Goal: Task Accomplishment & Management: Manage account settings

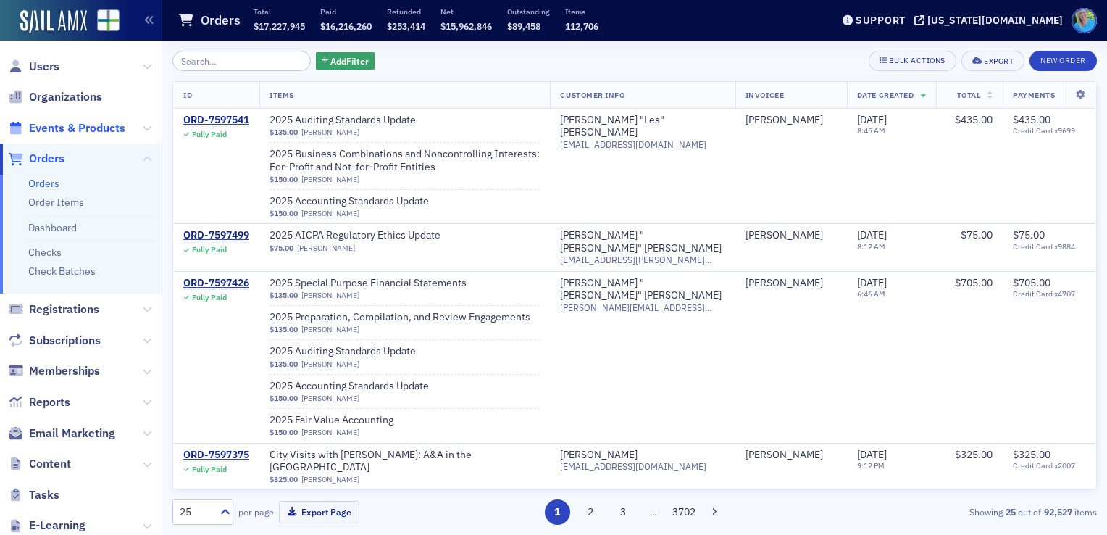
click at [81, 130] on span "Events & Products" at bounding box center [77, 128] width 96 height 16
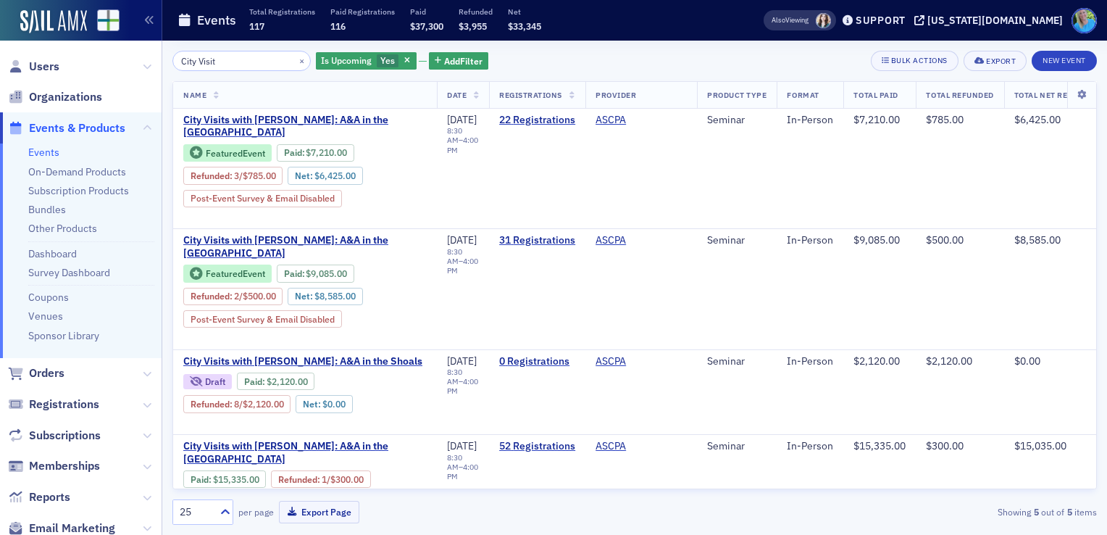
type input "City Visit"
click at [296, 60] on button "×" at bounding box center [302, 60] width 13 height 13
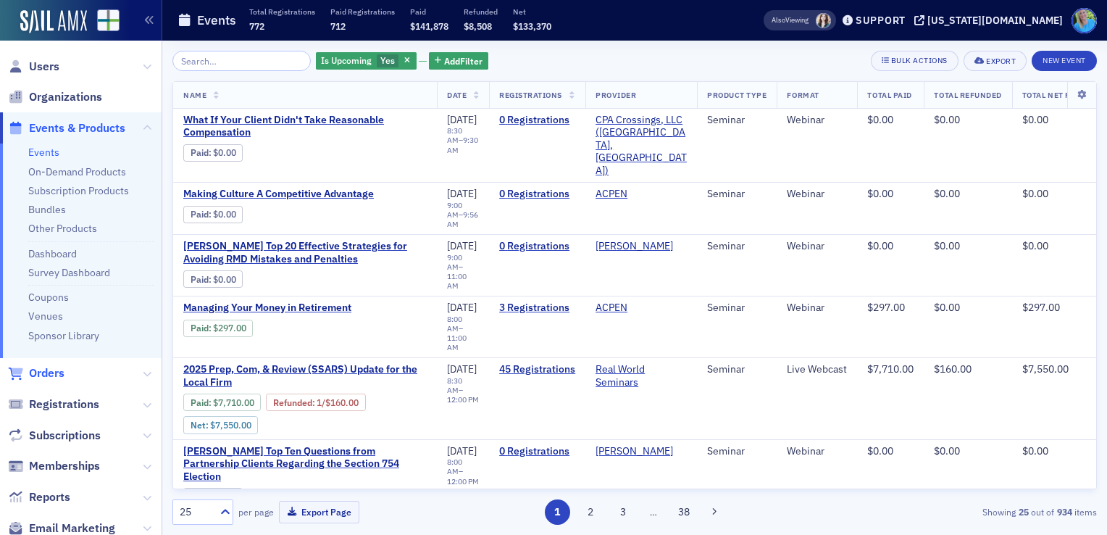
click at [42, 378] on span "Orders" at bounding box center [47, 373] width 36 height 16
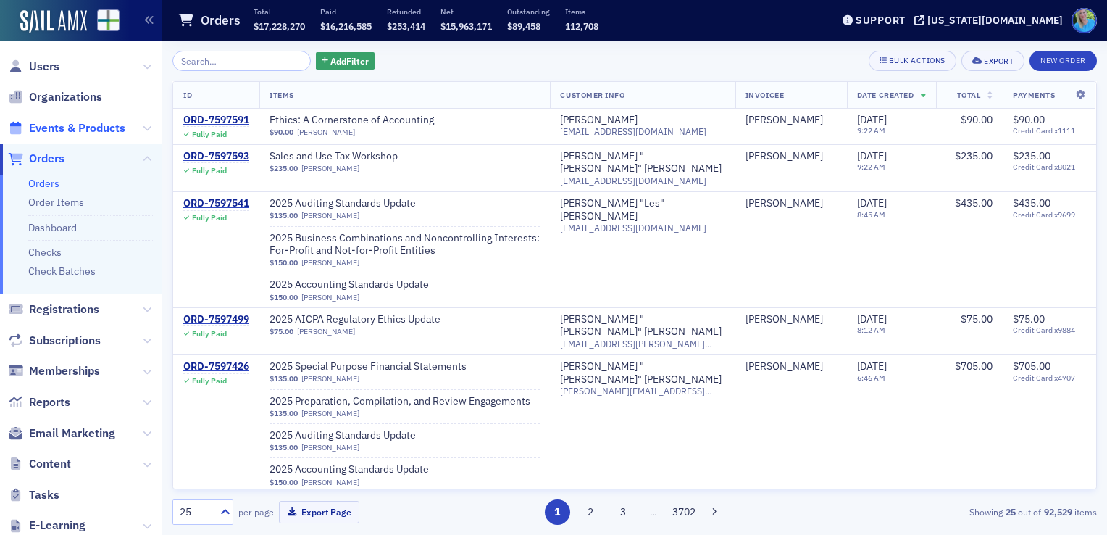
click at [70, 132] on span "Events & Products" at bounding box center [77, 128] width 96 height 16
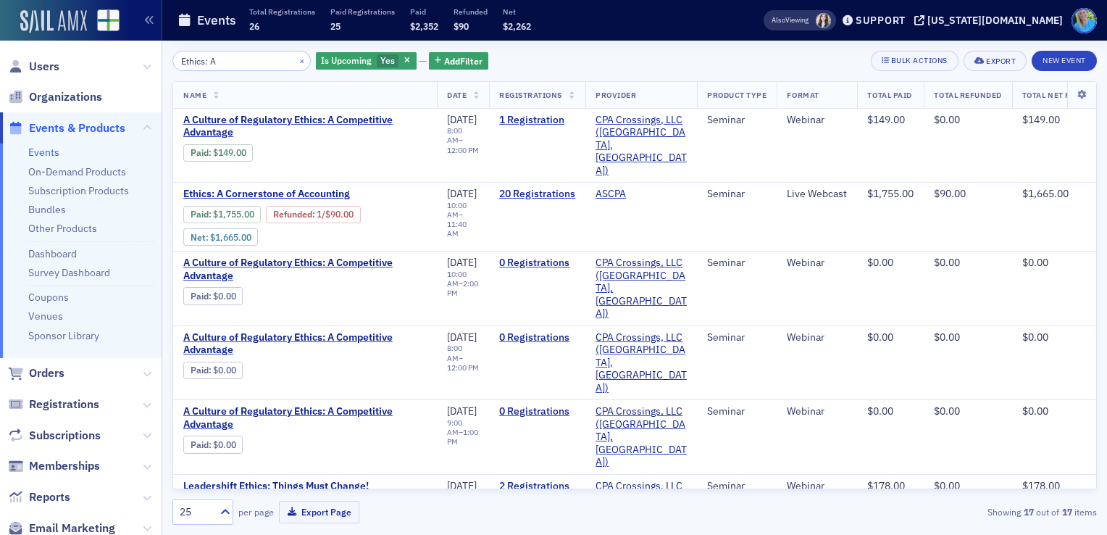
type input "Ethics: A"
click at [61, 22] on img at bounding box center [53, 21] width 67 height 23
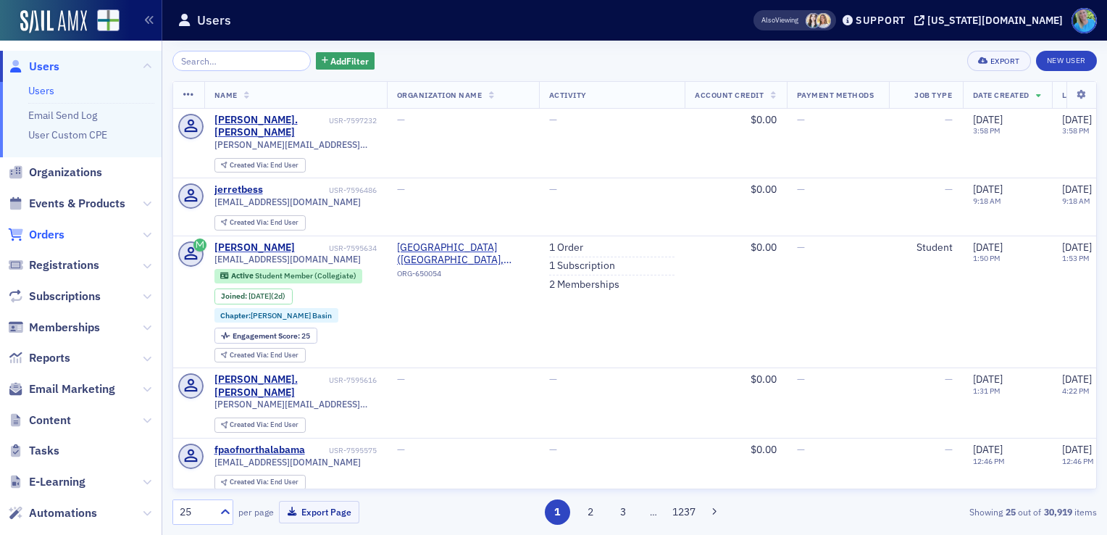
click at [38, 237] on span "Orders" at bounding box center [47, 235] width 36 height 16
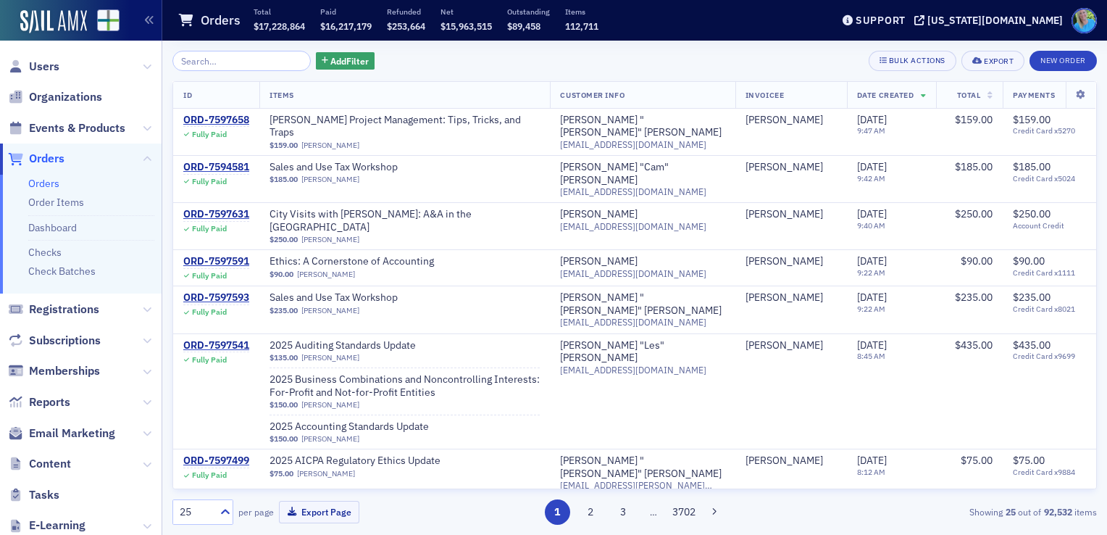
click at [87, 140] on span "Events & Products" at bounding box center [81, 127] width 162 height 31
click at [91, 130] on span "Events & Products" at bounding box center [77, 128] width 96 height 16
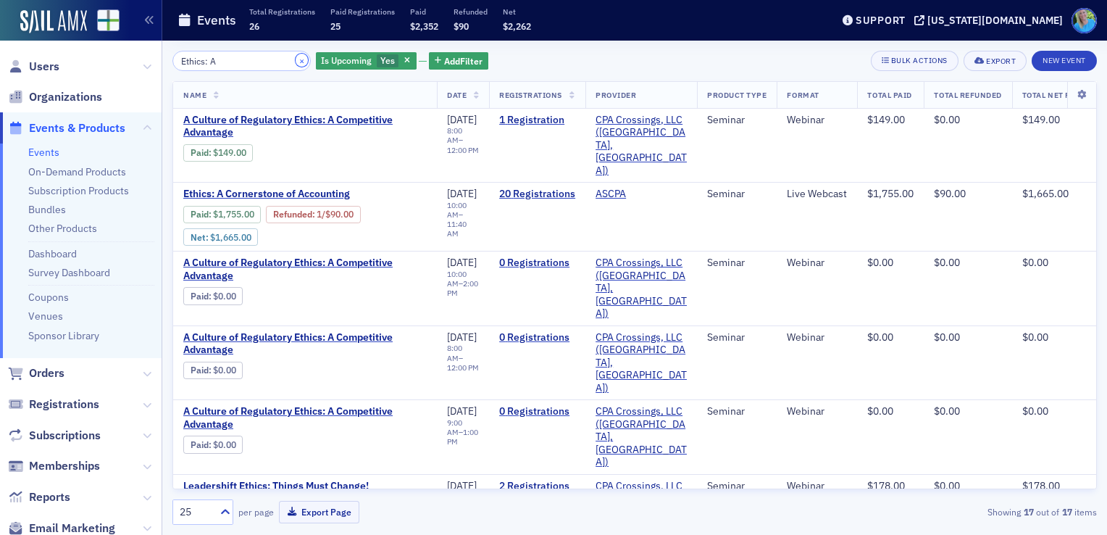
click at [296, 57] on button "×" at bounding box center [302, 60] width 13 height 13
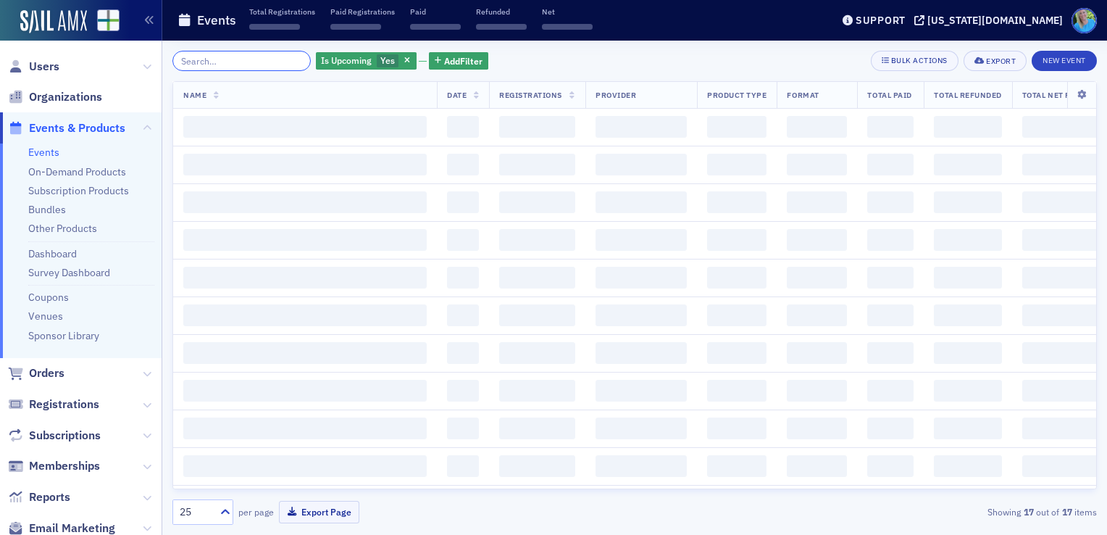
click at [283, 57] on input "search" at bounding box center [241, 61] width 138 height 20
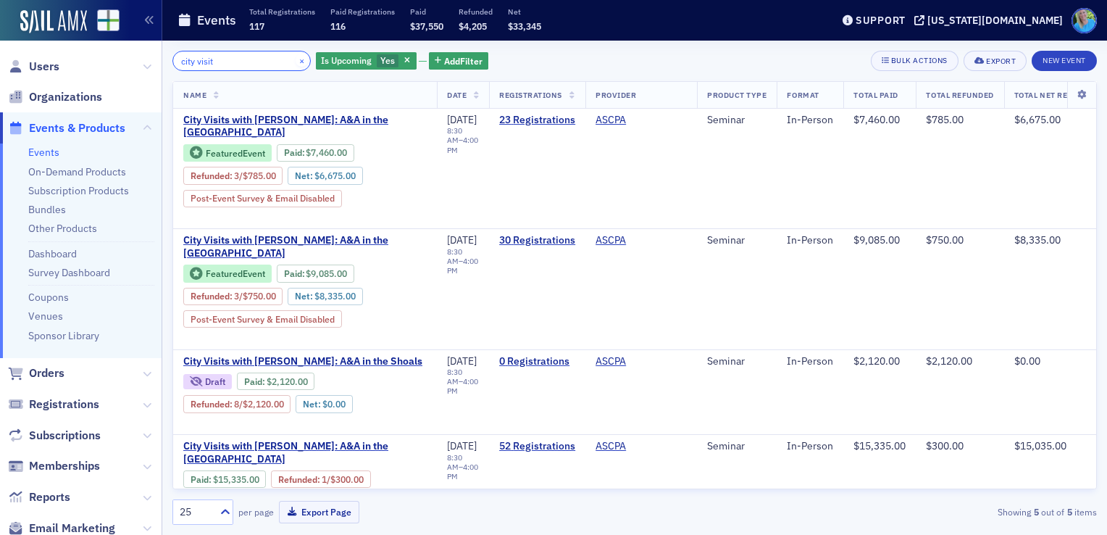
type input "city visit"
click at [296, 63] on button "×" at bounding box center [302, 60] width 13 height 13
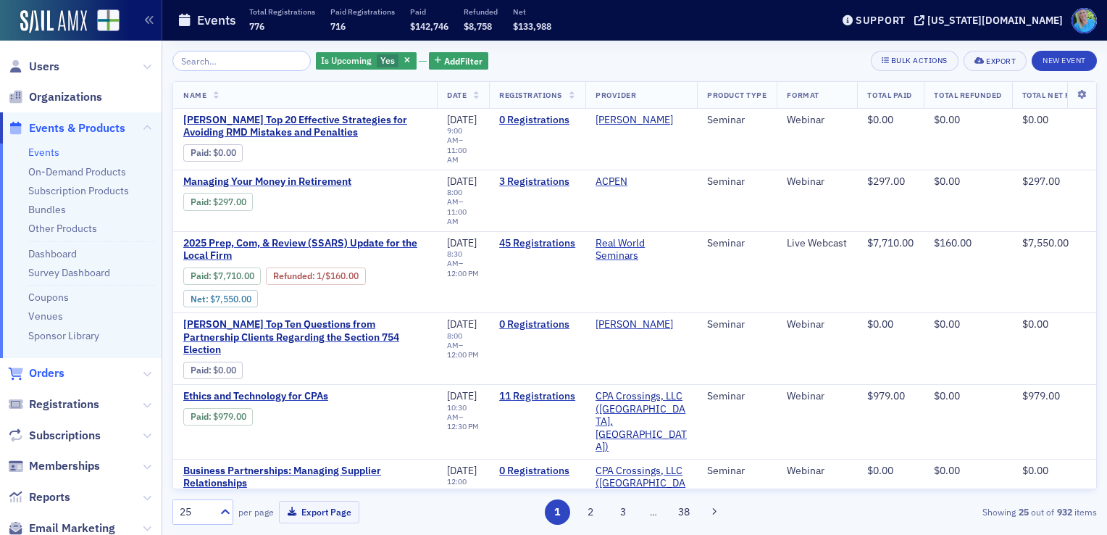
click at [53, 365] on span "Orders" at bounding box center [47, 373] width 36 height 16
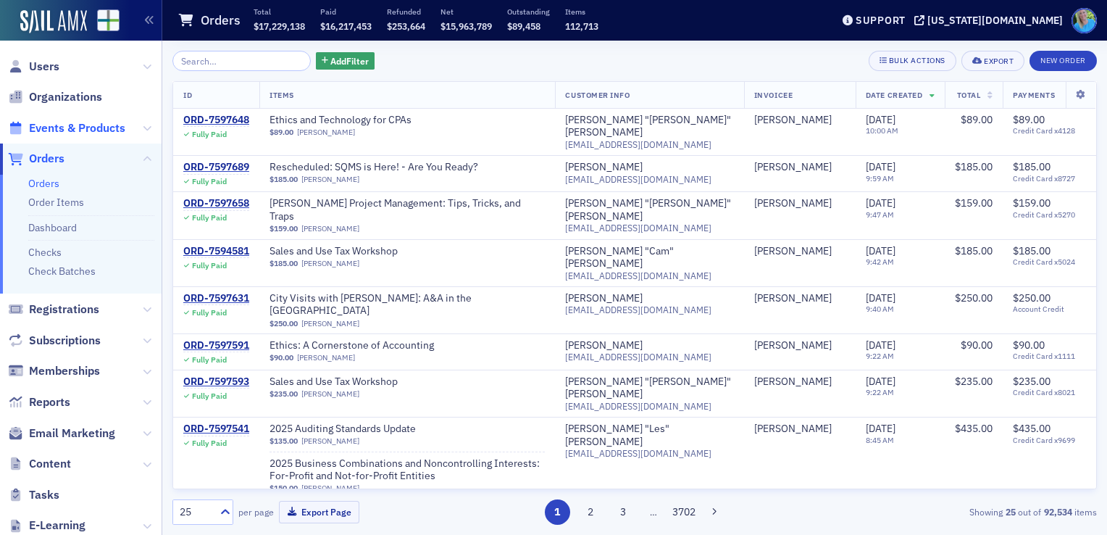
click at [93, 130] on span "Events & Products" at bounding box center [77, 128] width 96 height 16
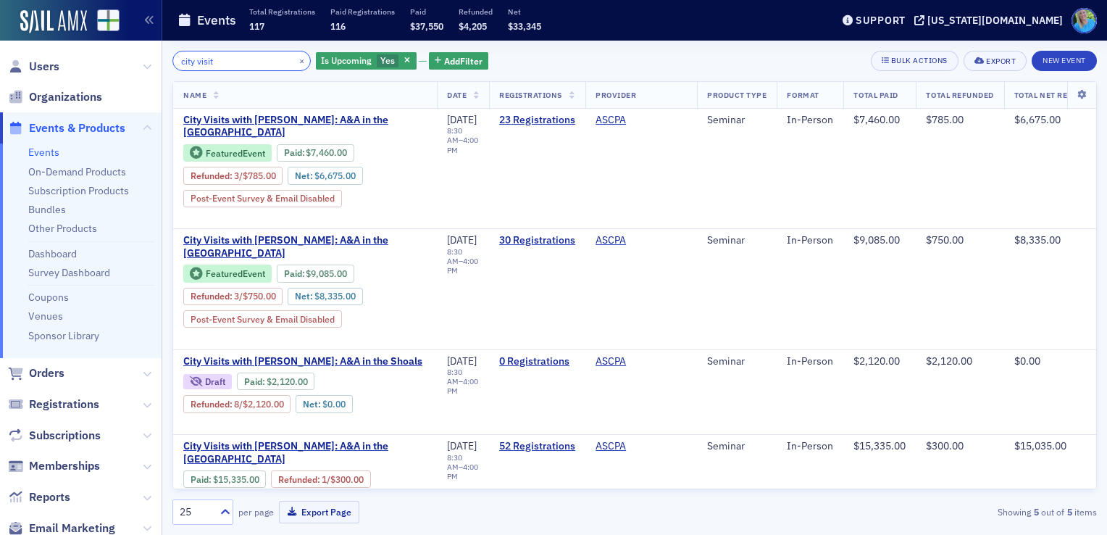
type input "city visit"
click at [51, 64] on span "Users" at bounding box center [44, 67] width 30 height 16
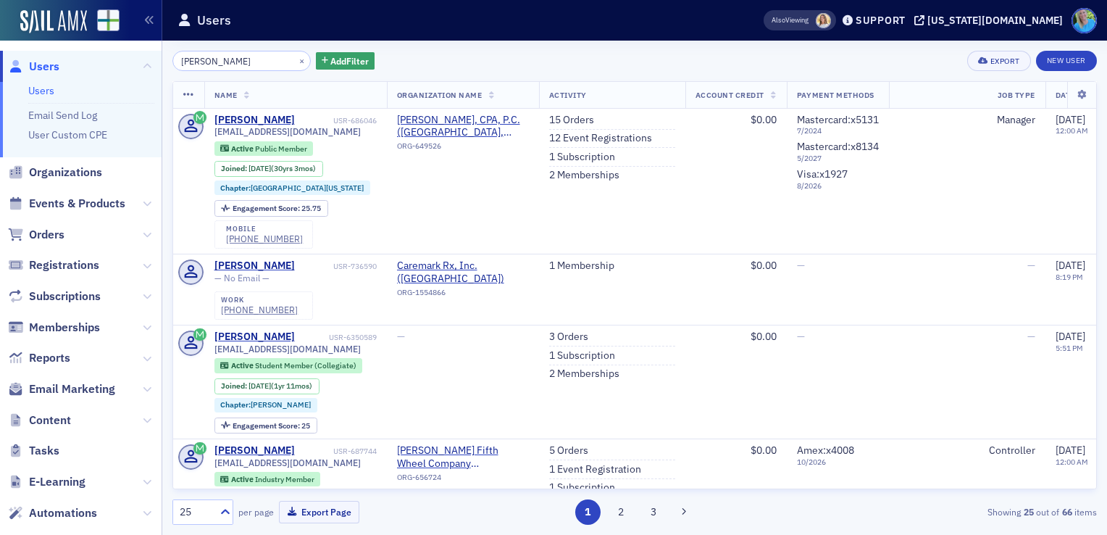
type input "paige tanner"
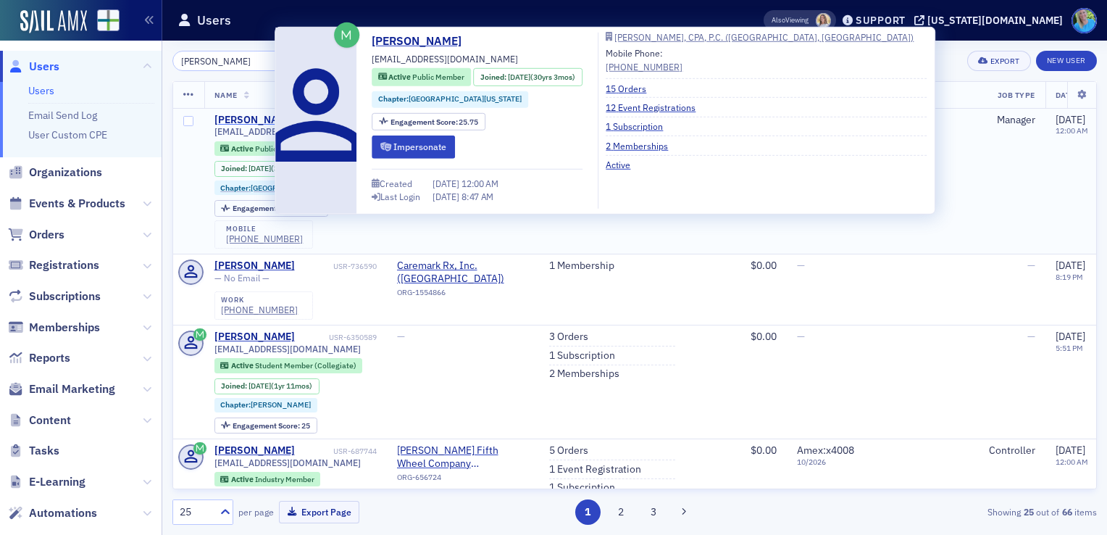
click at [238, 115] on div "Paige Tanner" at bounding box center [255, 120] width 80 height 13
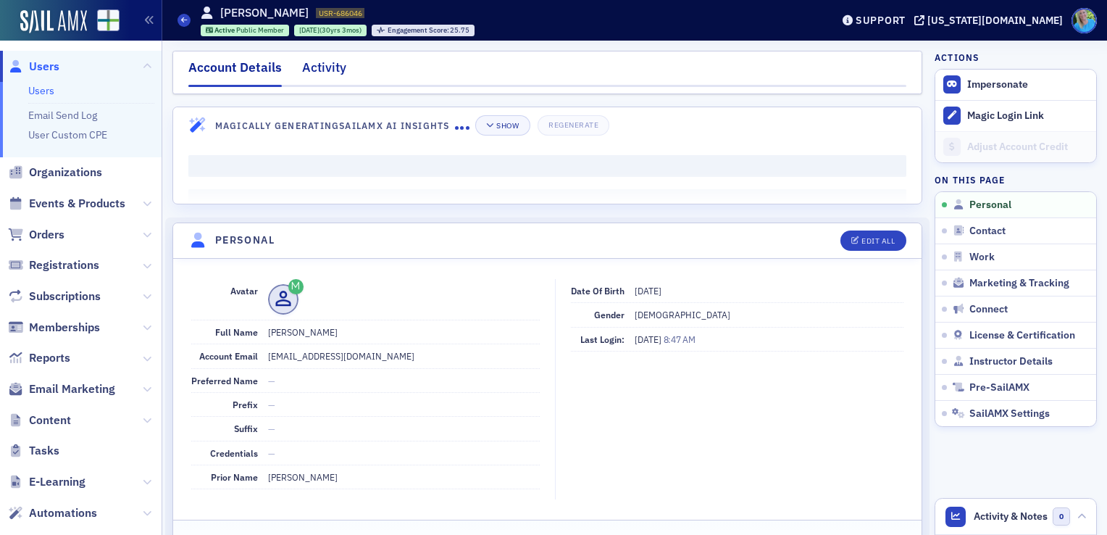
click at [320, 62] on div "Activity" at bounding box center [324, 71] width 44 height 27
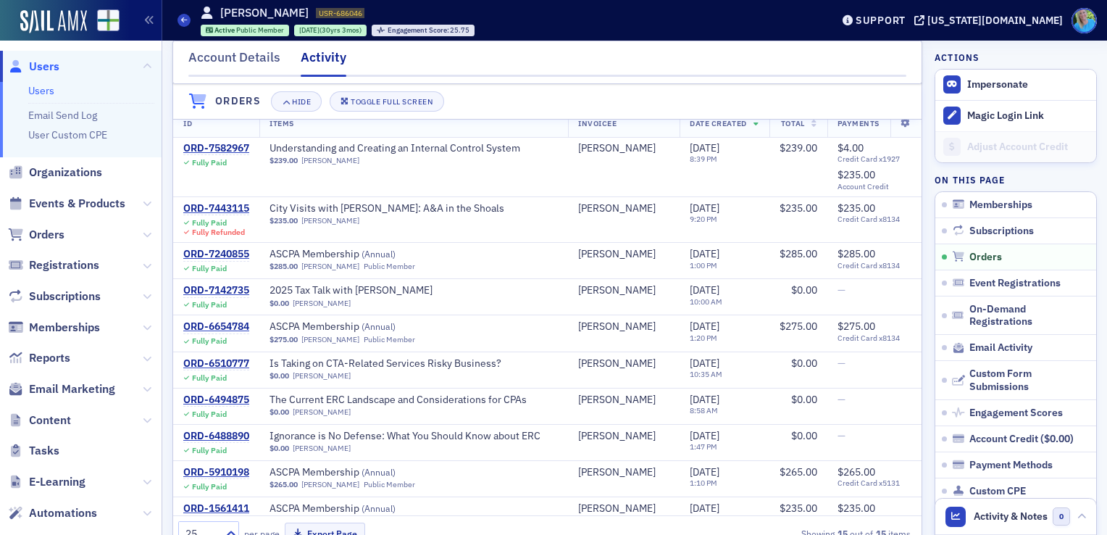
scroll to position [417, 0]
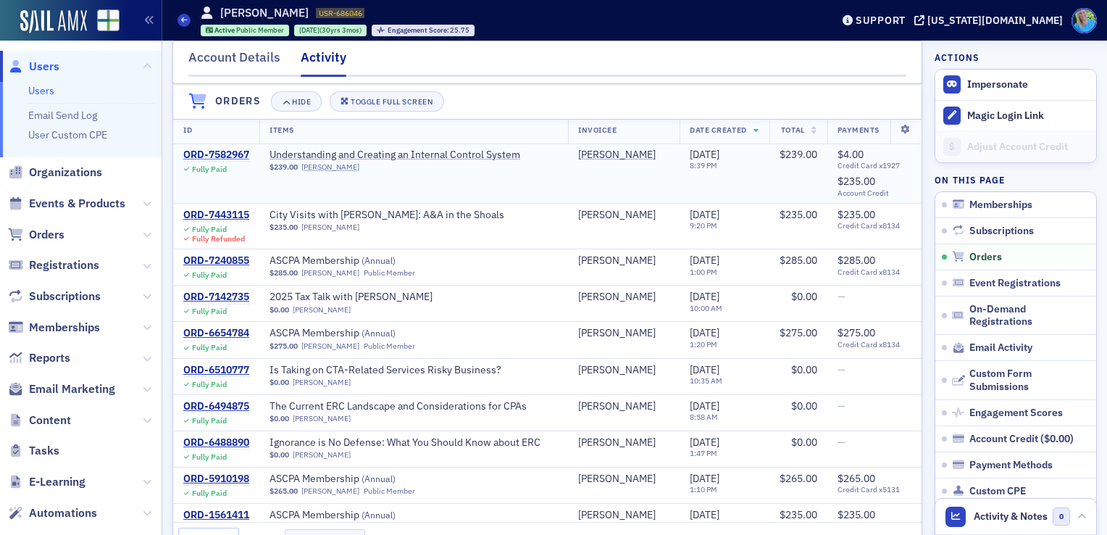
click at [240, 161] on div "ORD-7582967" at bounding box center [216, 155] width 66 height 13
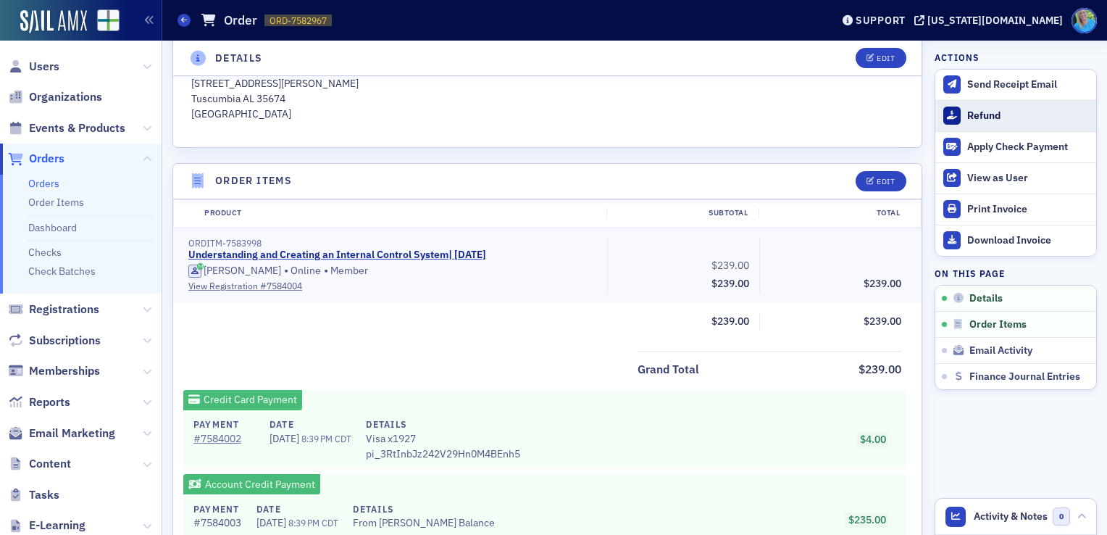
click at [968, 115] on div "Refund" at bounding box center [1029, 115] width 122 height 13
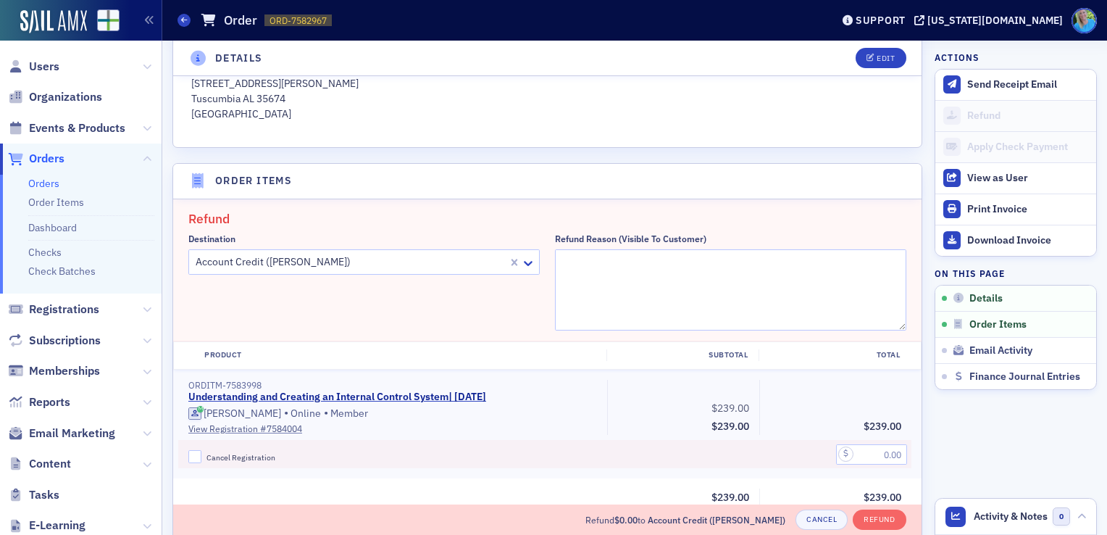
scroll to position [531, 0]
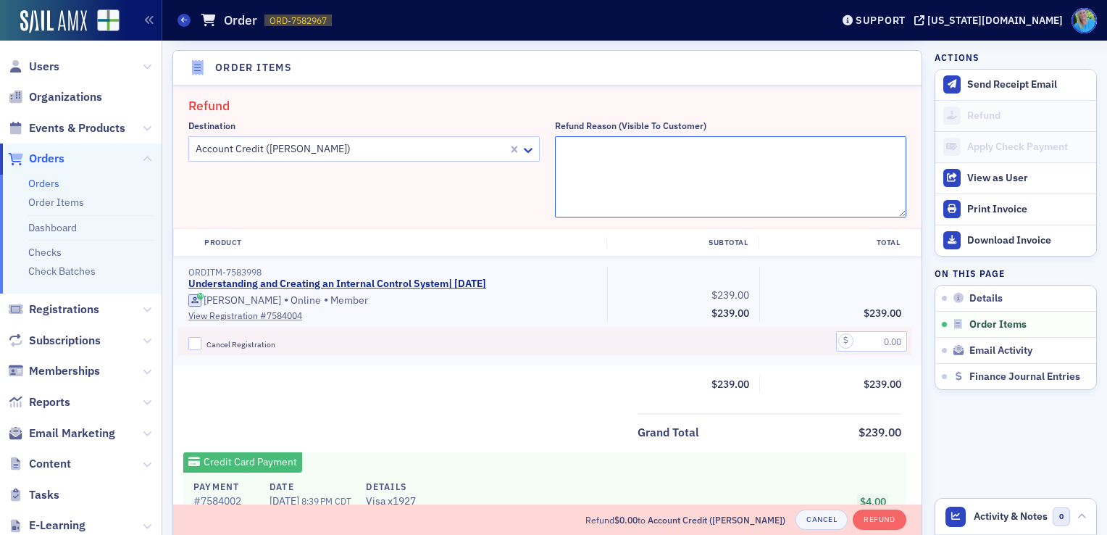
click at [602, 147] on textarea "Refund Reason (Visible to Customer)" at bounding box center [730, 176] width 351 height 81
type textarea "CPA Crossings unable to help her identify issue with seeing or hearing the pres…"
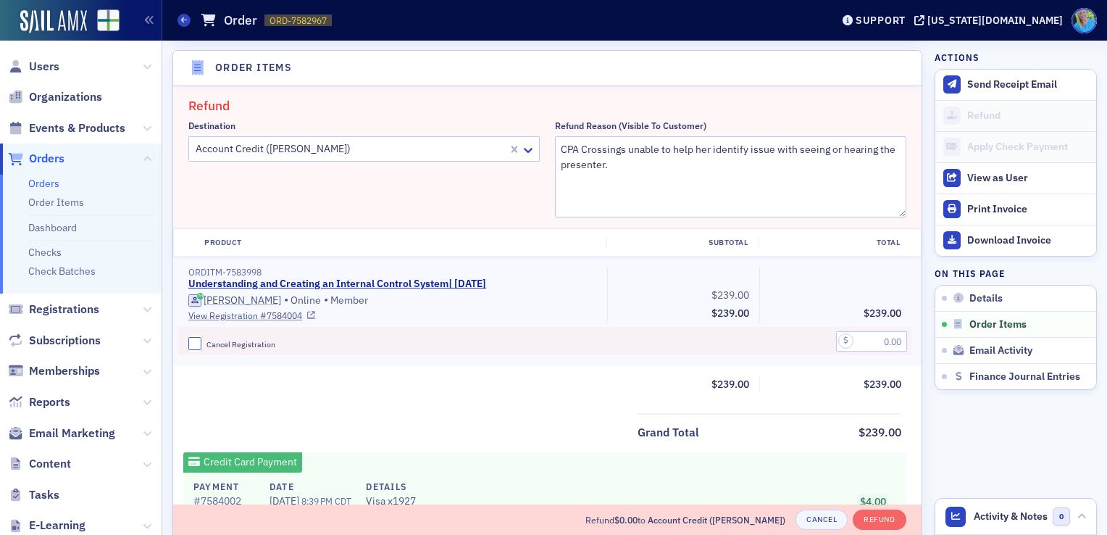
click at [194, 340] on input "Cancel Registration" at bounding box center [194, 343] width 13 height 13
checkbox input "true"
click at [864, 344] on input "text" at bounding box center [871, 341] width 71 height 20
type input "239.00"
click at [865, 512] on button "Refund" at bounding box center [879, 519] width 53 height 20
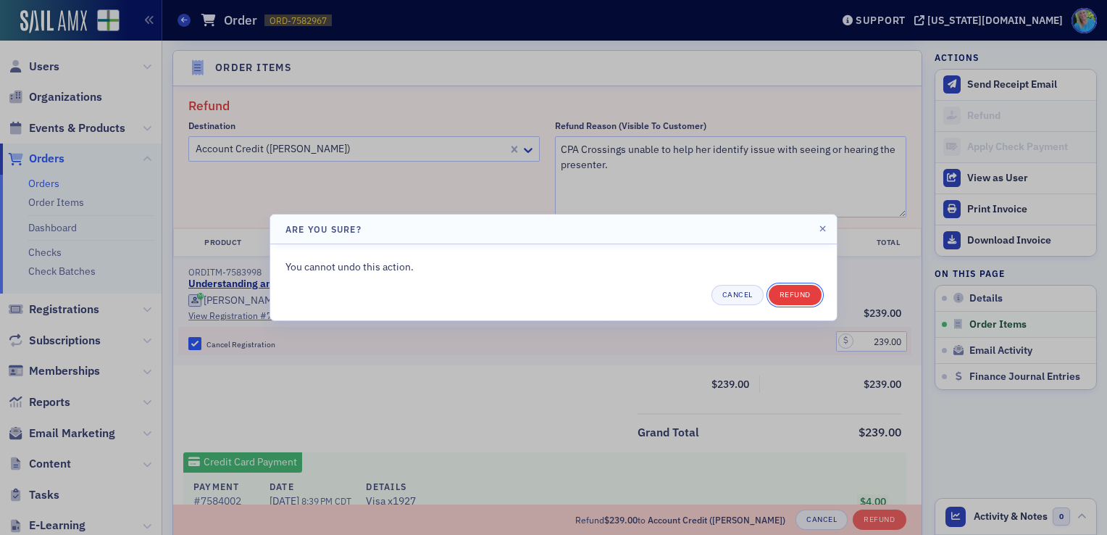
click at [794, 297] on button "Refund" at bounding box center [795, 295] width 53 height 20
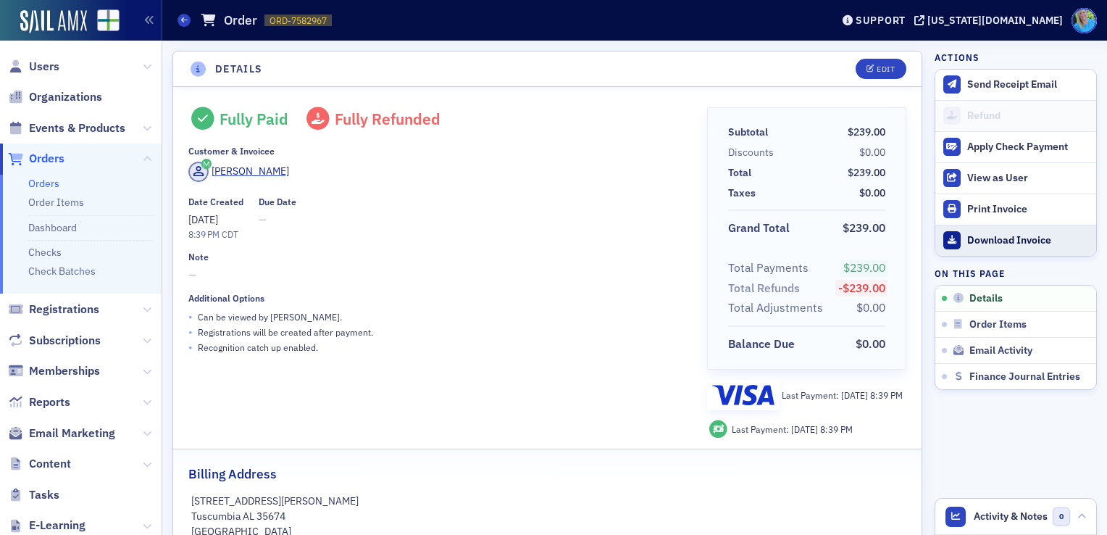
click at [968, 243] on div "Download Invoice" at bounding box center [1029, 240] width 122 height 13
click at [434, 30] on div "Orders Order ORD-7582967 7582967" at bounding box center [494, 21] width 632 height 28
click at [47, 180] on link "Orders" at bounding box center [43, 183] width 31 height 13
